Goal: Task Accomplishment & Management: Manage account settings

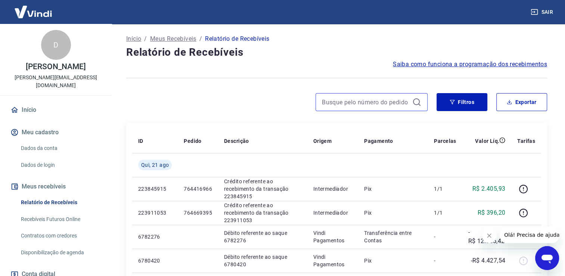
click at [356, 102] on input at bounding box center [365, 101] width 87 height 11
click at [457, 106] on button "Filtros" at bounding box center [462, 102] width 51 height 18
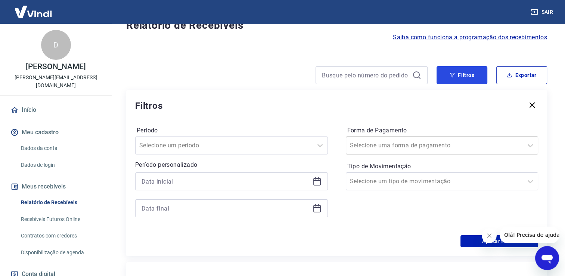
scroll to position [37, 0]
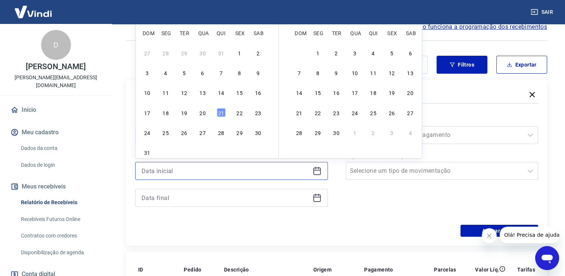
click at [166, 175] on input at bounding box center [226, 170] width 168 height 11
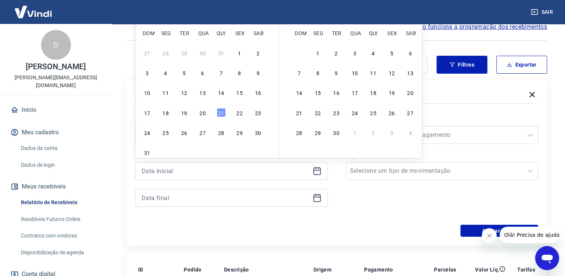
drag, startPoint x: 187, startPoint y: 113, endPoint x: 166, endPoint y: 199, distance: 88.5
click at [187, 113] on div "19" at bounding box center [184, 112] width 9 height 9
type input "[DATE]"
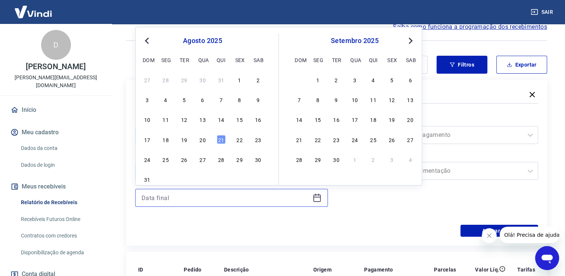
click at [167, 196] on input at bounding box center [226, 197] width 168 height 11
click at [221, 141] on div "21" at bounding box center [221, 139] width 9 height 9
type input "[DATE]"
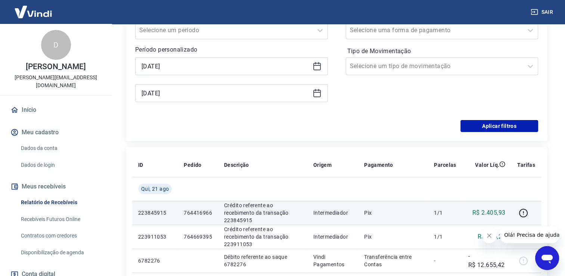
scroll to position [149, 0]
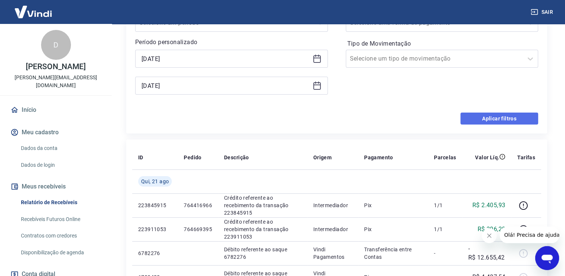
click at [486, 121] on button "Aplicar filtros" at bounding box center [499, 118] width 78 height 12
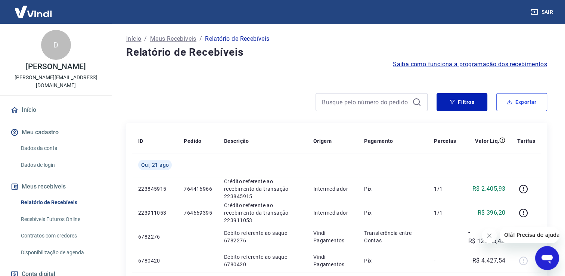
click at [529, 101] on button "Exportar" at bounding box center [521, 102] width 51 height 18
type input "[DATE]"
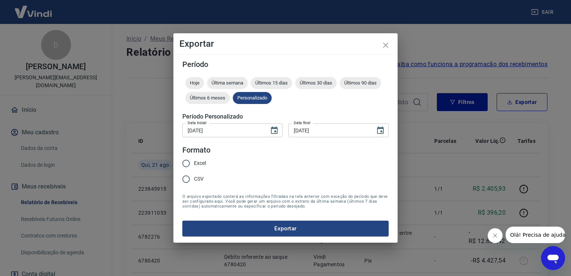
click at [197, 158] on label "Excel" at bounding box center [192, 163] width 28 height 16
click at [194, 158] on input "Excel" at bounding box center [186, 163] width 16 height 16
radio input "true"
click at [308, 237] on div "Período Hoje Última semana Últimos 15 dias Últimos 30 dias Últimos 90 dias Últi…" at bounding box center [285, 148] width 224 height 188
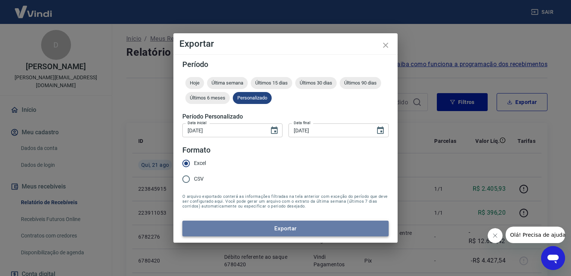
click at [308, 233] on button "Exportar" at bounding box center [285, 228] width 206 height 16
